Goal: Task Accomplishment & Management: Use online tool/utility

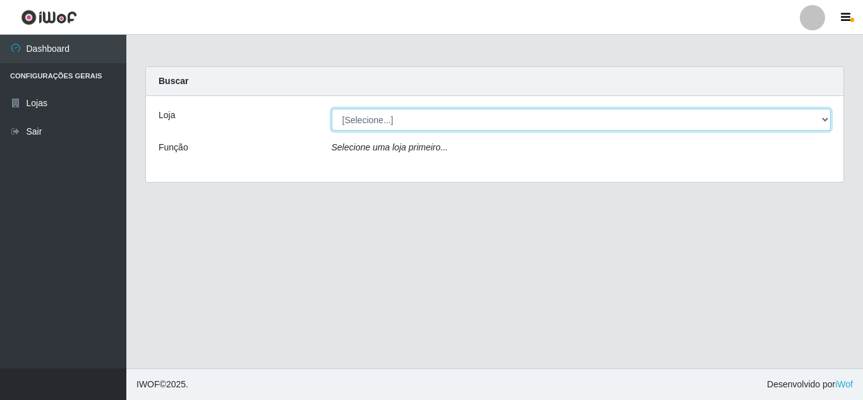
click at [670, 116] on select "[Selecione...] Rede Compras Supermercados - LOJA 5" at bounding box center [582, 120] width 500 height 22
select select "397"
click at [332, 109] on select "[Selecione...] Rede Compras Supermercados - LOJA 5" at bounding box center [582, 120] width 500 height 22
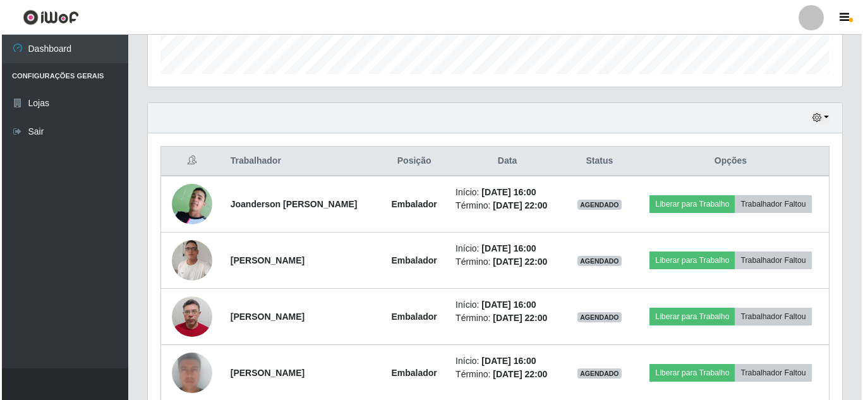
scroll to position [379, 0]
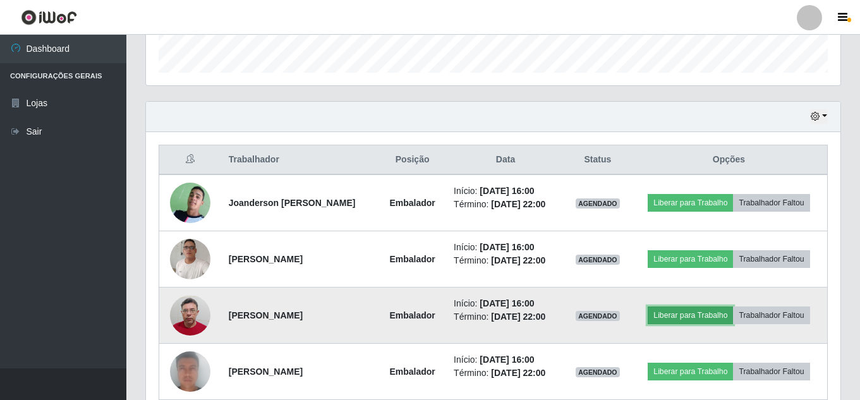
click at [689, 311] on button "Liberar para Trabalho" at bounding box center [689, 315] width 85 height 18
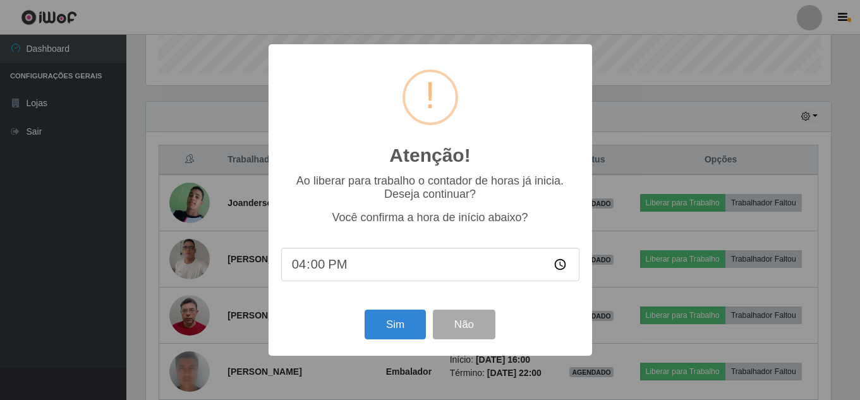
scroll to position [262, 688]
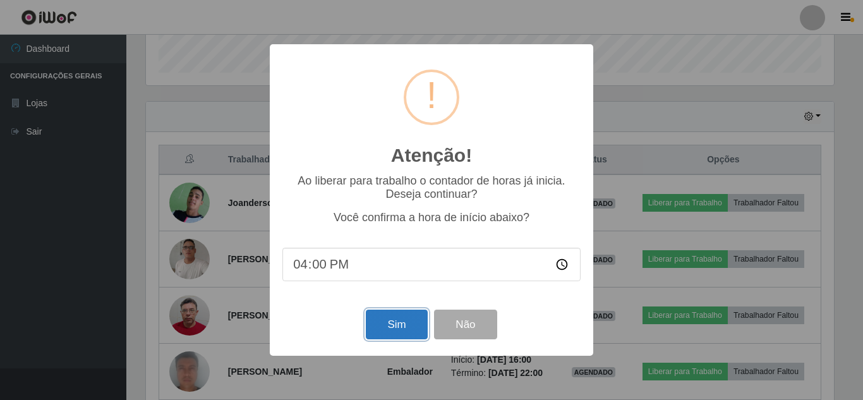
click at [398, 326] on button "Sim" at bounding box center [396, 325] width 61 height 30
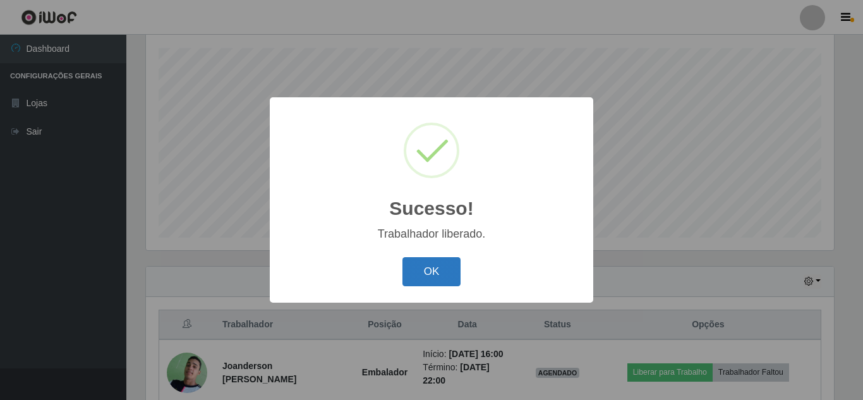
click at [437, 268] on button "OK" at bounding box center [431, 272] width 59 height 30
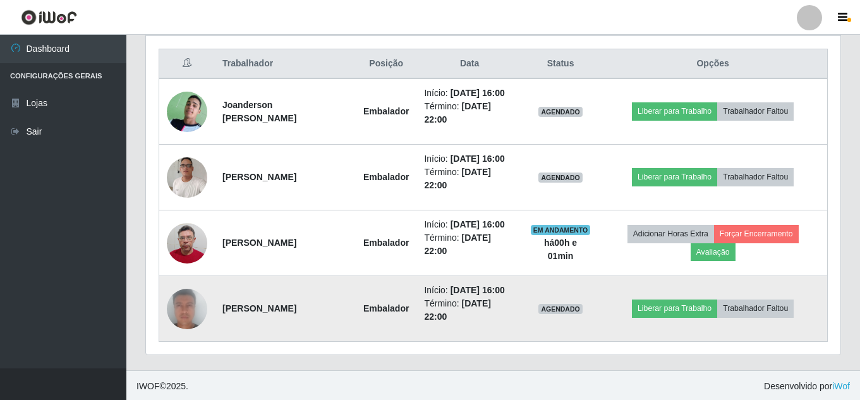
scroll to position [477, 0]
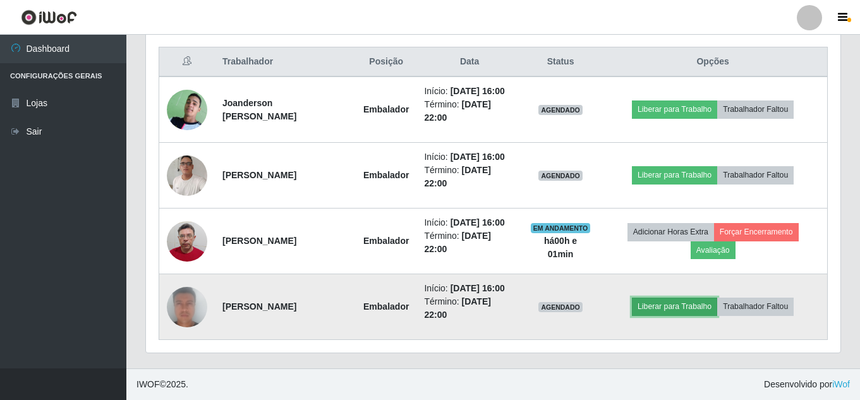
click at [667, 310] on button "Liberar para Trabalho" at bounding box center [674, 307] width 85 height 18
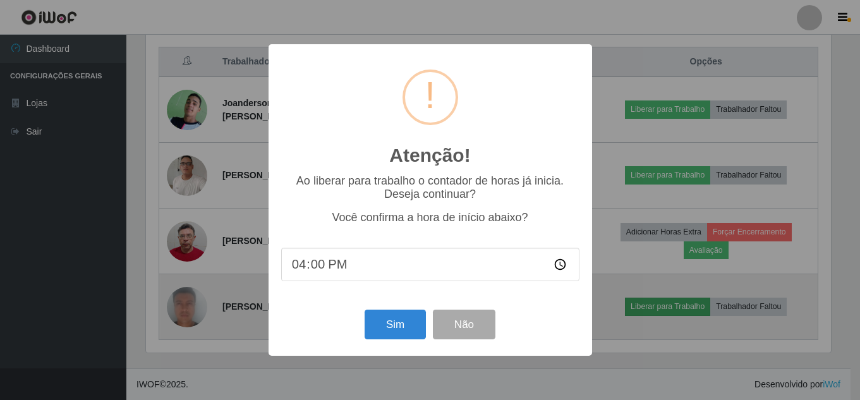
scroll to position [262, 688]
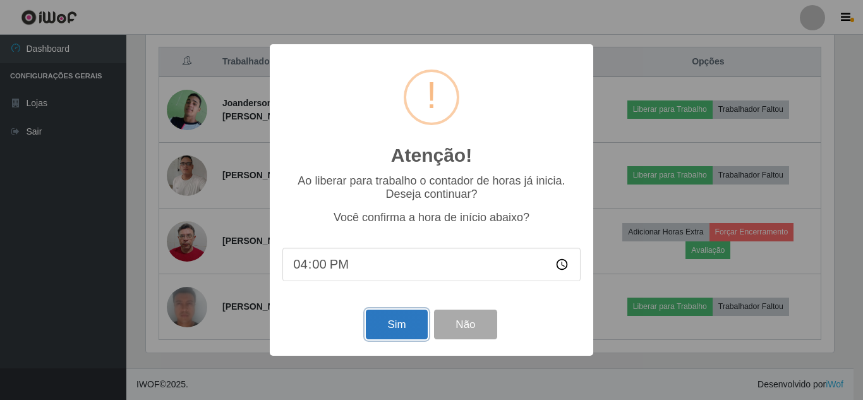
click at [394, 327] on button "Sim" at bounding box center [396, 325] width 61 height 30
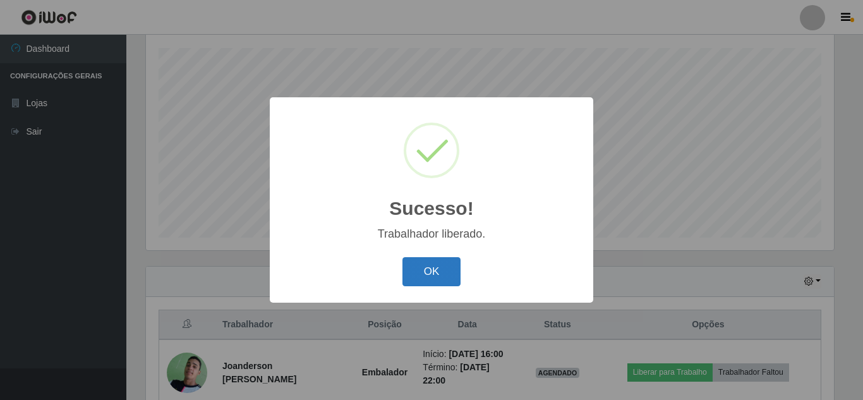
click at [428, 269] on button "OK" at bounding box center [431, 272] width 59 height 30
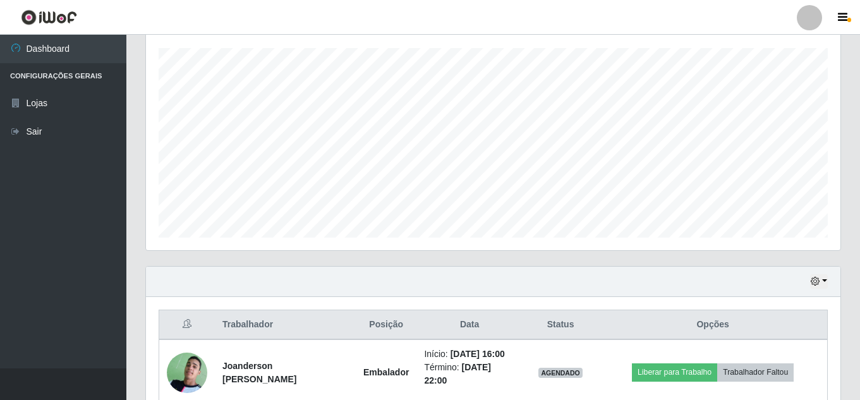
scroll to position [340, 0]
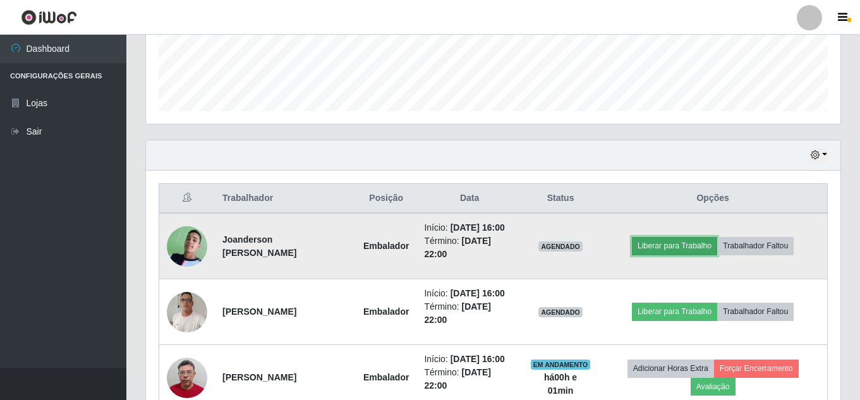
click at [690, 251] on button "Liberar para Trabalho" at bounding box center [674, 246] width 85 height 18
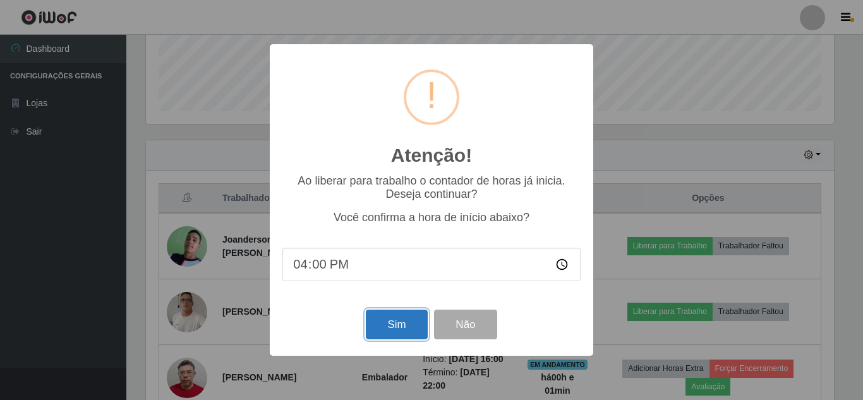
click at [389, 329] on button "Sim" at bounding box center [396, 325] width 61 height 30
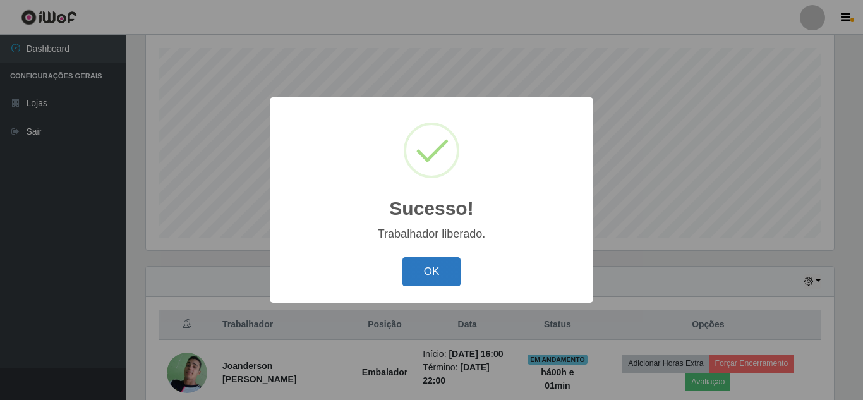
click at [419, 268] on button "OK" at bounding box center [431, 272] width 59 height 30
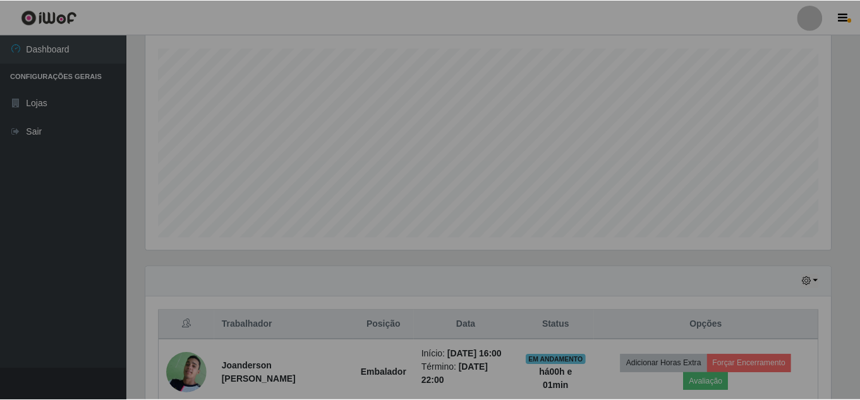
scroll to position [0, 0]
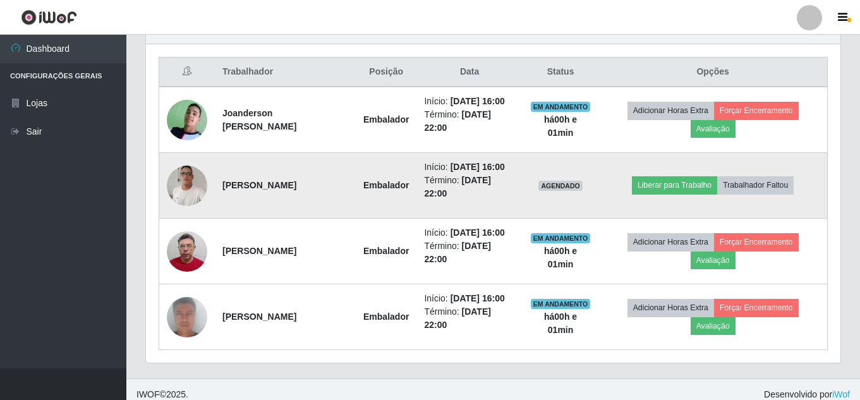
click at [183, 185] on img at bounding box center [187, 185] width 40 height 54
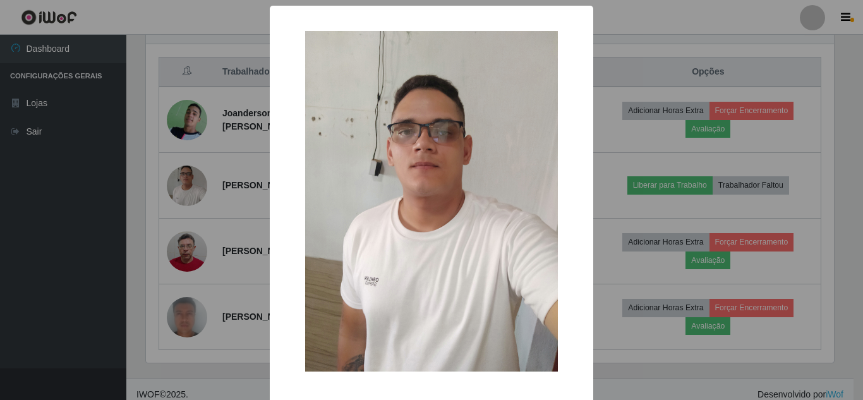
click at [107, 182] on div "× OK Cancel" at bounding box center [431, 200] width 863 height 400
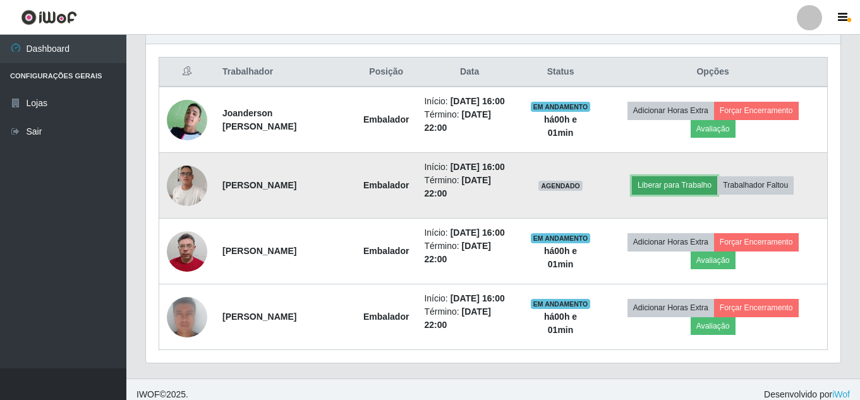
click at [699, 184] on button "Liberar para Trabalho" at bounding box center [674, 185] width 85 height 18
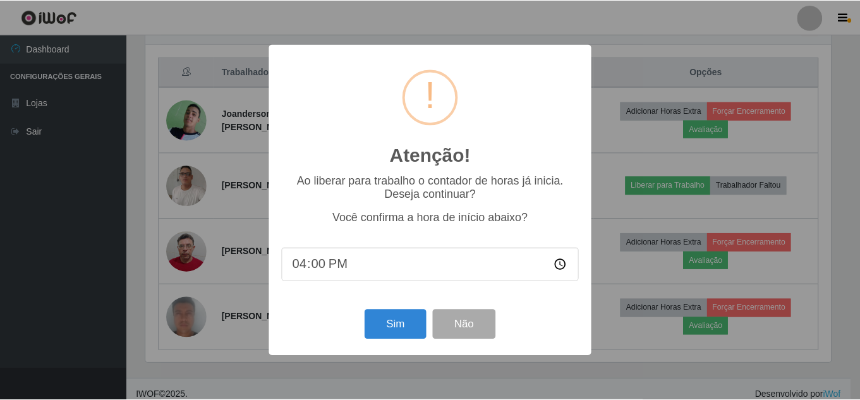
scroll to position [262, 688]
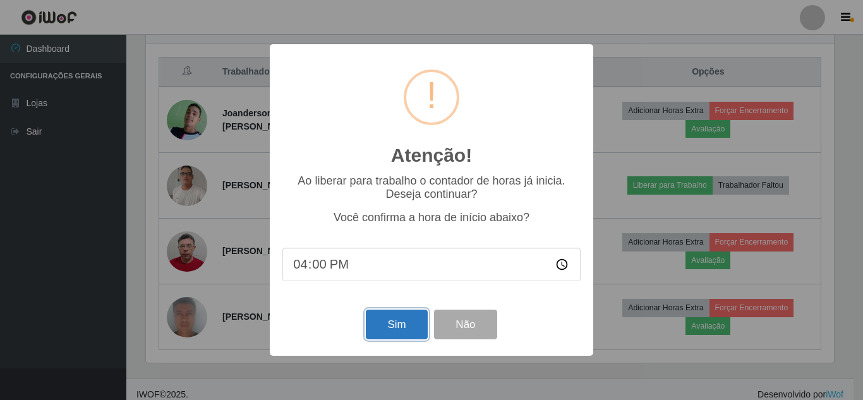
click at [404, 318] on button "Sim" at bounding box center [396, 325] width 61 height 30
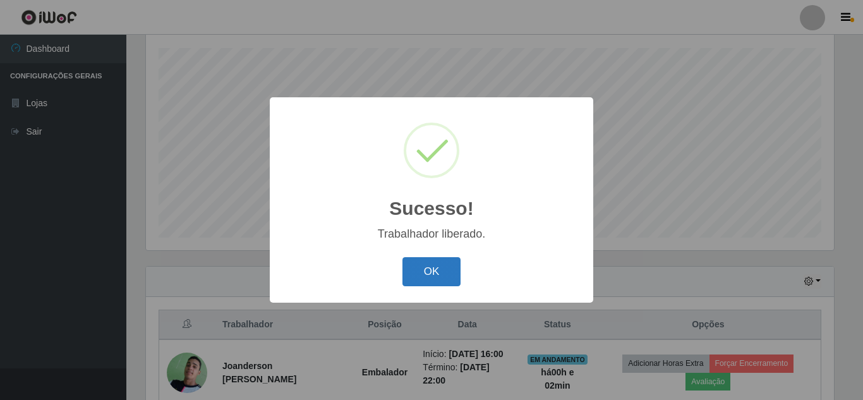
click at [431, 279] on button "OK" at bounding box center [431, 272] width 59 height 30
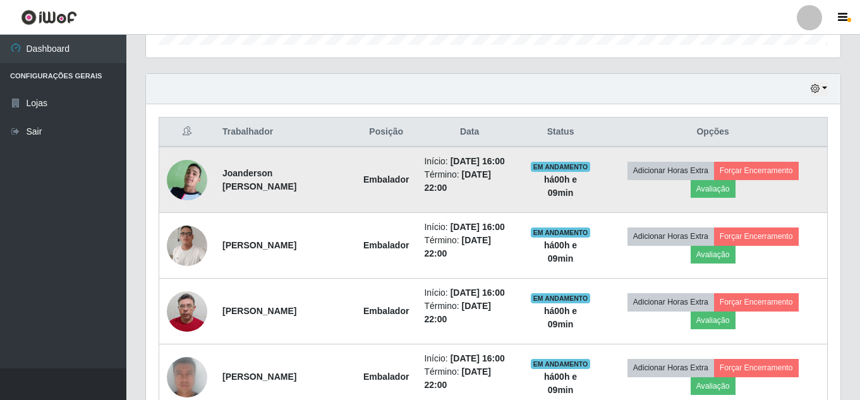
scroll to position [340, 0]
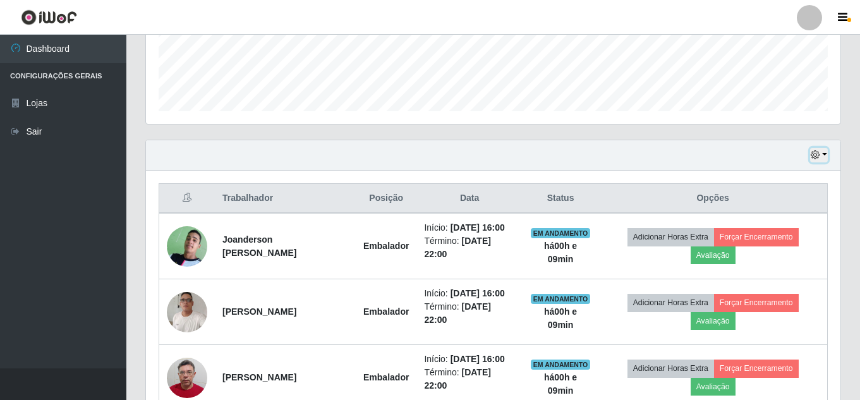
click at [817, 156] on icon "button" at bounding box center [814, 154] width 9 height 9
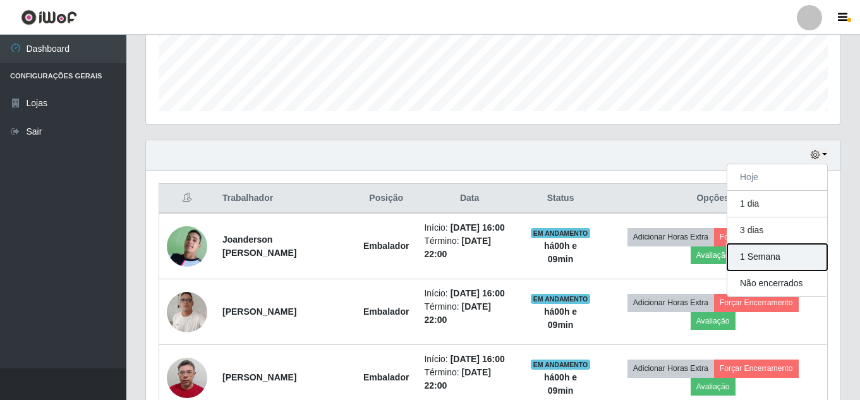
click at [785, 257] on button "1 Semana" at bounding box center [777, 257] width 100 height 27
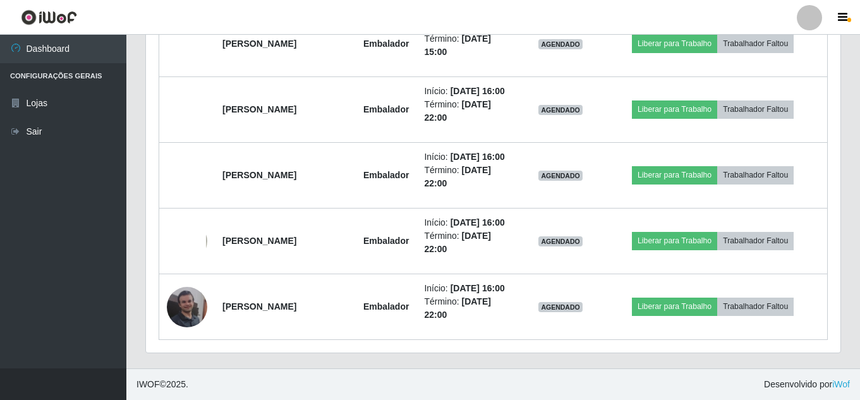
scroll to position [5426, 0]
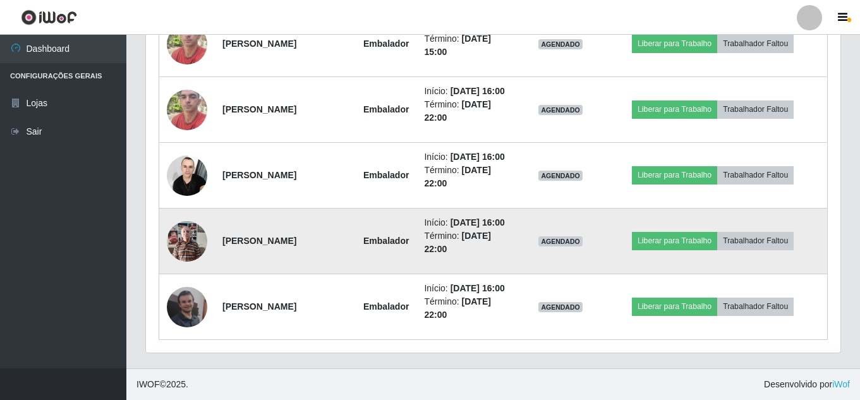
click at [183, 214] on img at bounding box center [187, 241] width 40 height 54
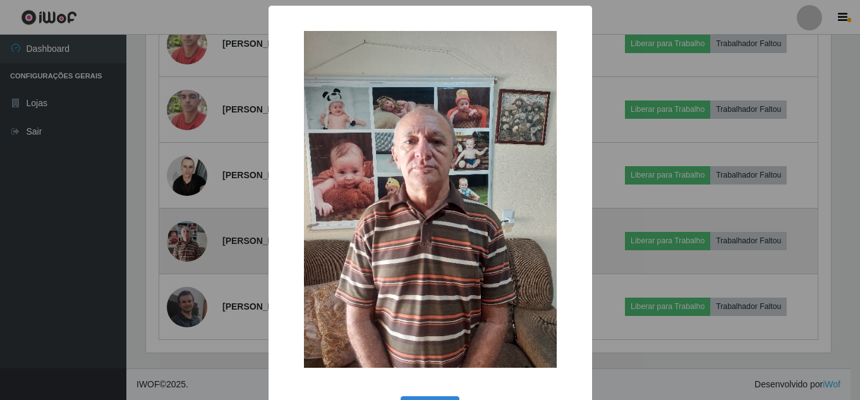
scroll to position [262, 688]
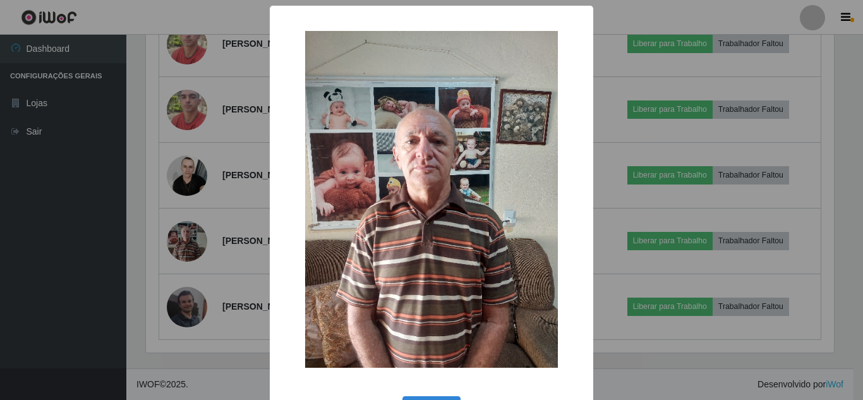
click at [99, 214] on div "× OK Cancel" at bounding box center [431, 200] width 863 height 400
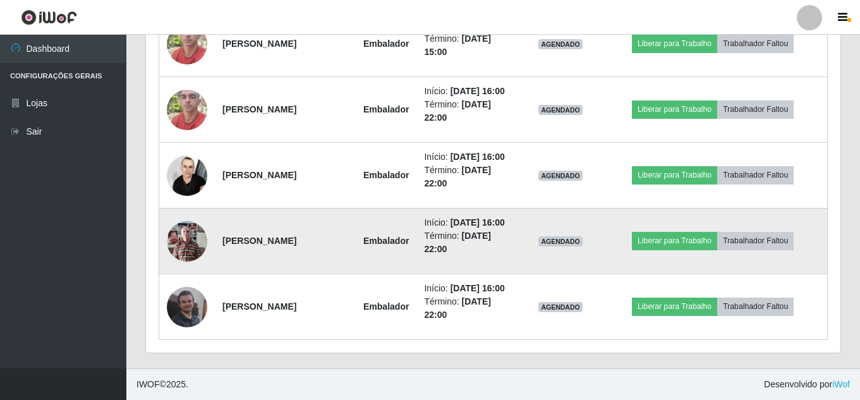
scroll to position [4984, 0]
